Goal: Task Accomplishment & Management: Manage account settings

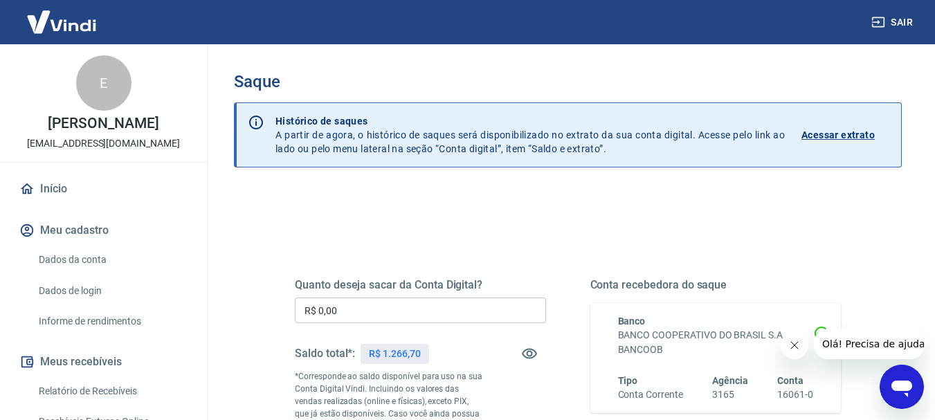
click at [391, 310] on input "R$ 0,00" at bounding box center [420, 311] width 251 height 26
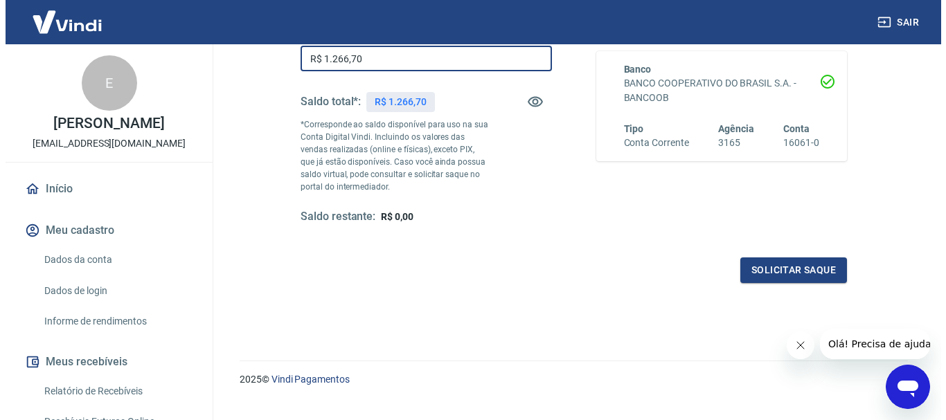
scroll to position [277, 0]
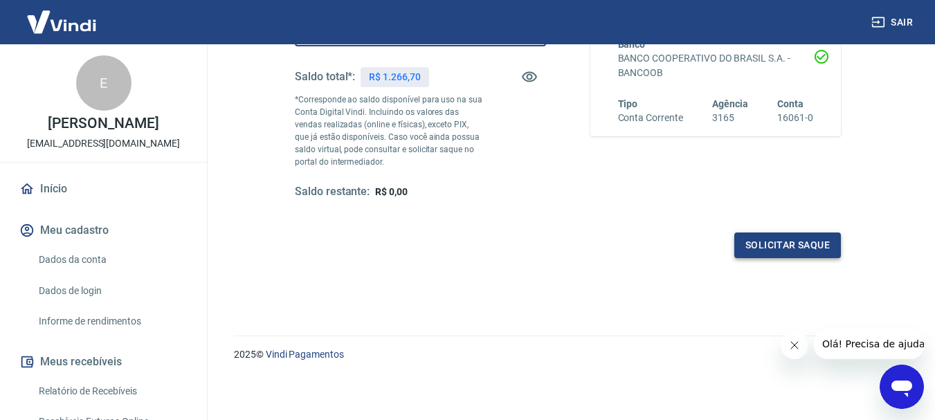
type input "R$ 1.266,70"
click at [802, 248] on button "Solicitar saque" at bounding box center [787, 246] width 107 height 26
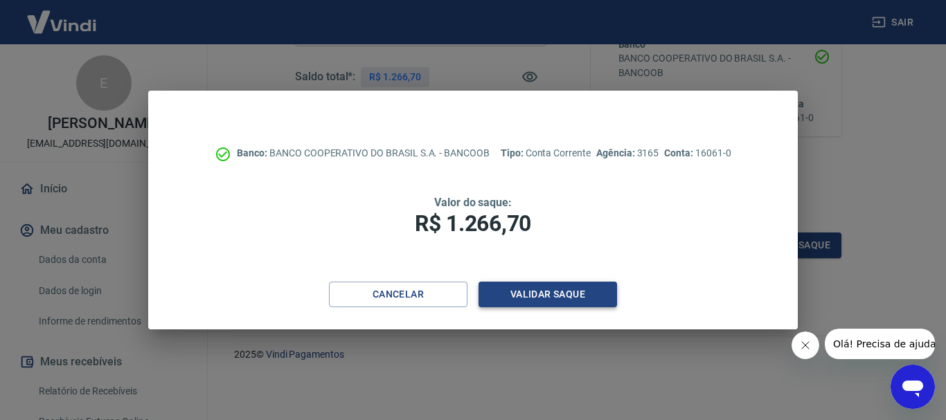
click at [512, 290] on button "Validar saque" at bounding box center [547, 295] width 138 height 26
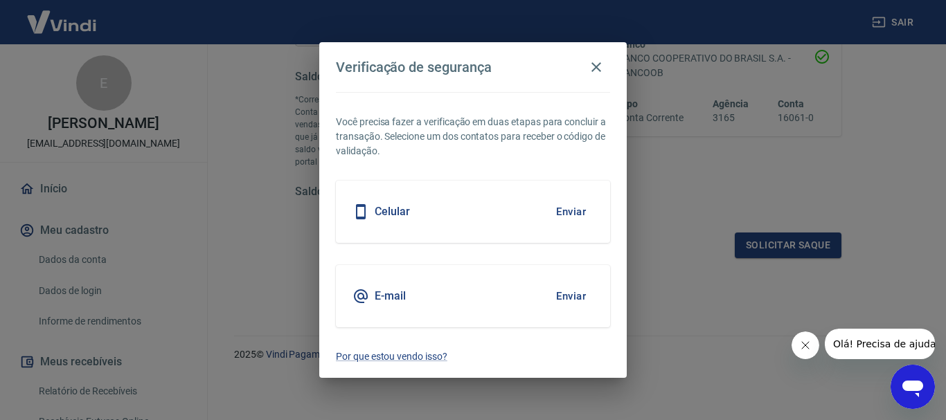
click at [564, 289] on button "Enviar" at bounding box center [570, 296] width 45 height 29
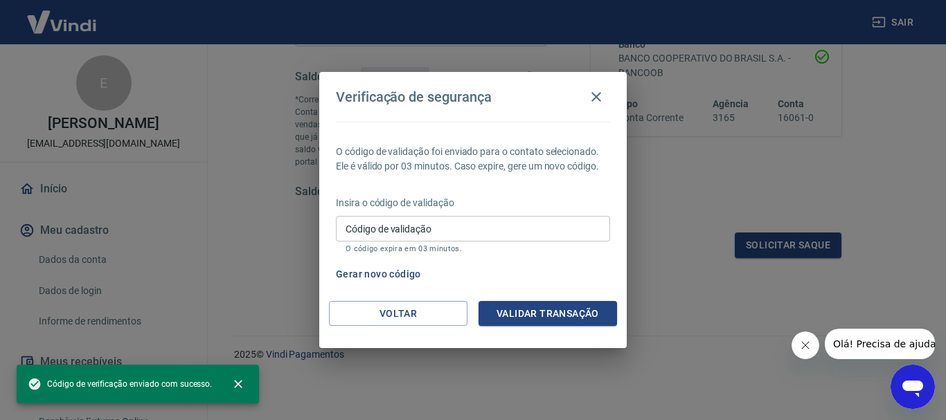
click at [484, 227] on input "Código de validação" at bounding box center [473, 229] width 274 height 26
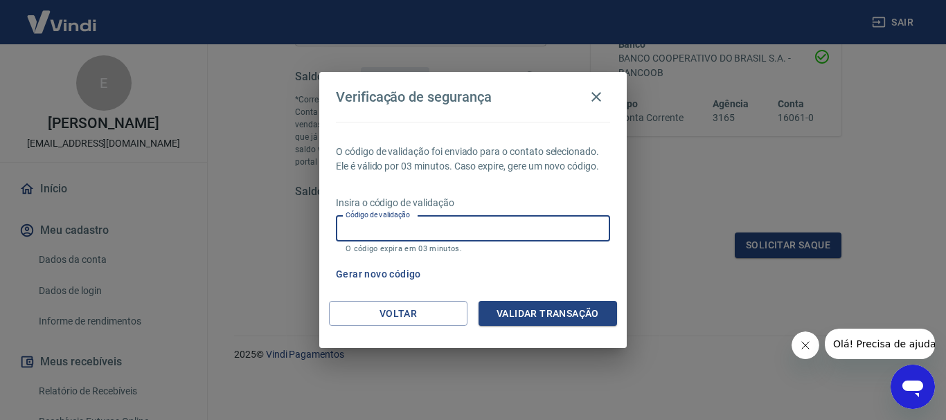
paste input "824605"
type input "824605"
click at [572, 320] on button "Validar transação" at bounding box center [547, 314] width 138 height 26
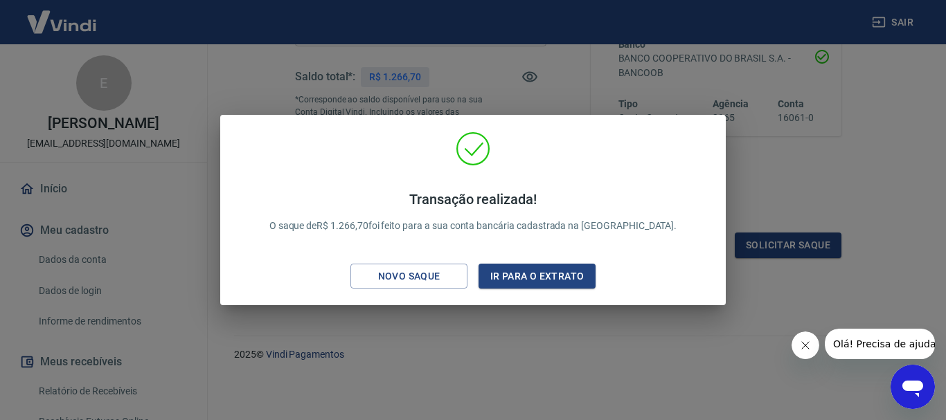
click at [502, 56] on div "Transação realizada! O saque de R$ 1.266,70 foi feito para a sua conta bancária…" at bounding box center [473, 210] width 946 height 420
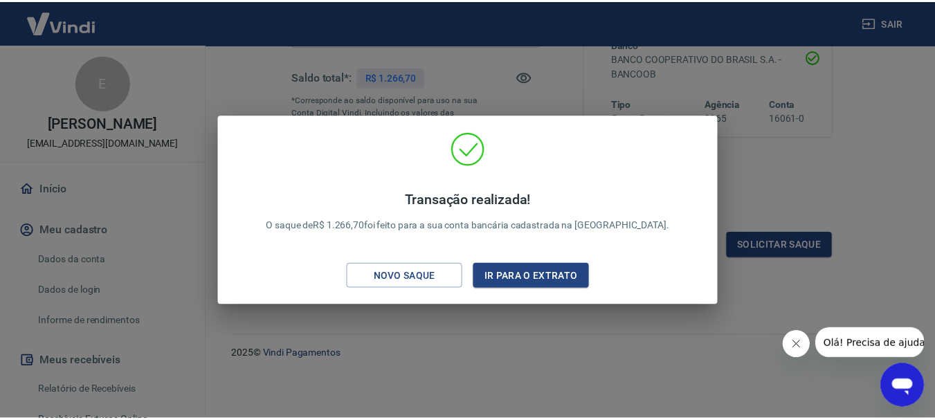
scroll to position [264, 0]
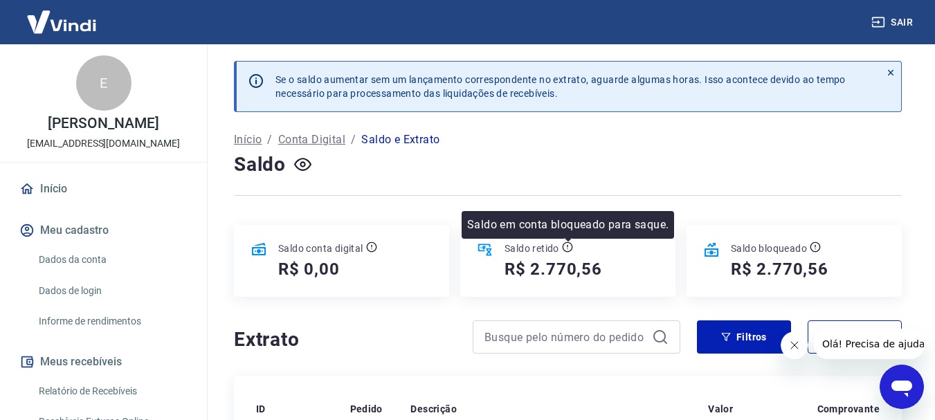
click at [567, 246] on icon at bounding box center [567, 247] width 11 height 11
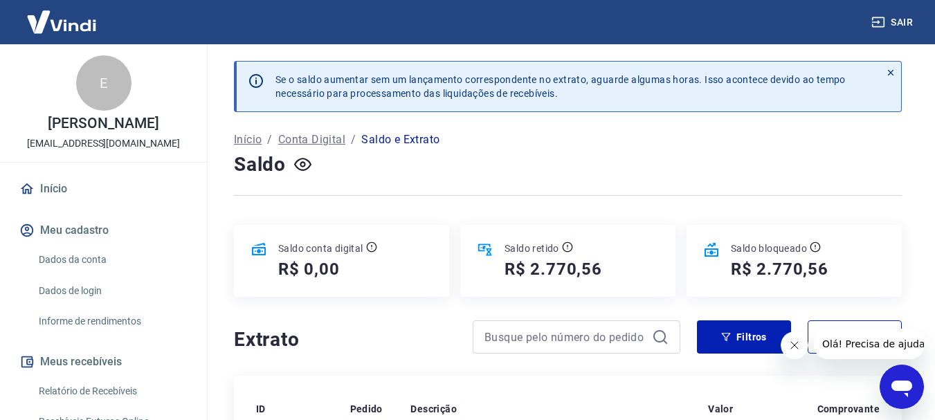
click at [709, 242] on icon at bounding box center [711, 250] width 17 height 17
